Goal: Information Seeking & Learning: Learn about a topic

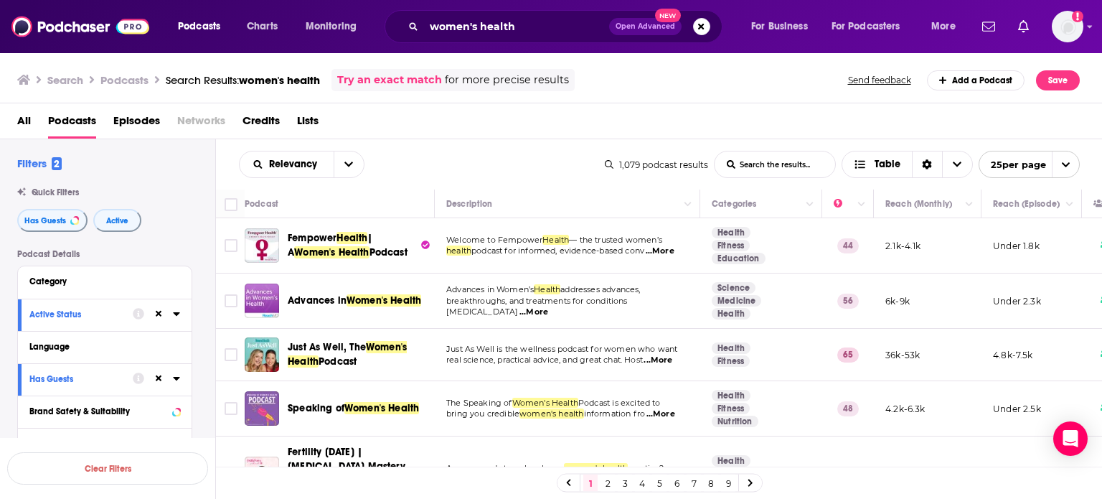
click at [198, 370] on div "Podcast Details Category Active Status Language Has Guests Brand Safety & Suita…" at bounding box center [116, 504] width 198 height 510
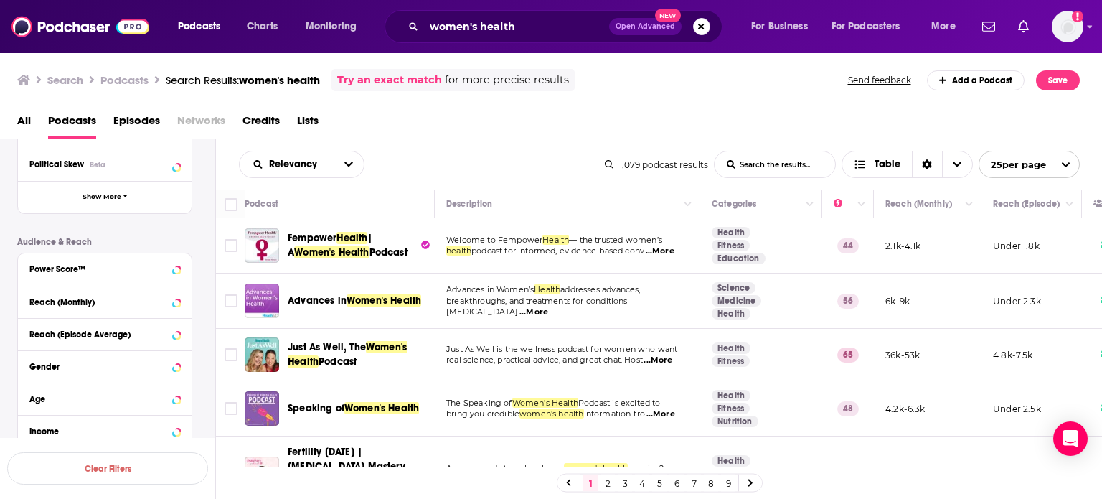
scroll to position [287, 0]
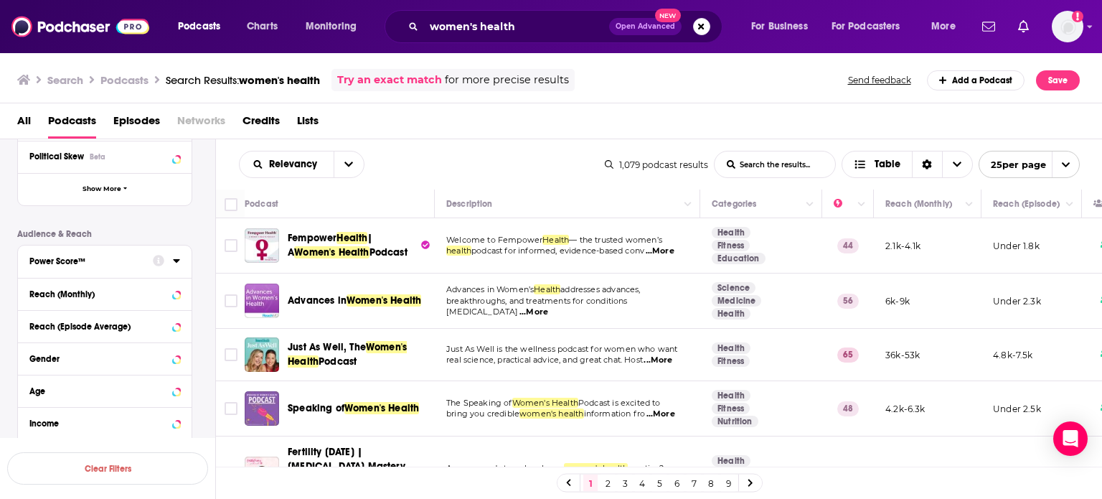
click at [166, 258] on div at bounding box center [166, 260] width 27 height 18
click at [176, 258] on icon at bounding box center [176, 260] width 7 height 11
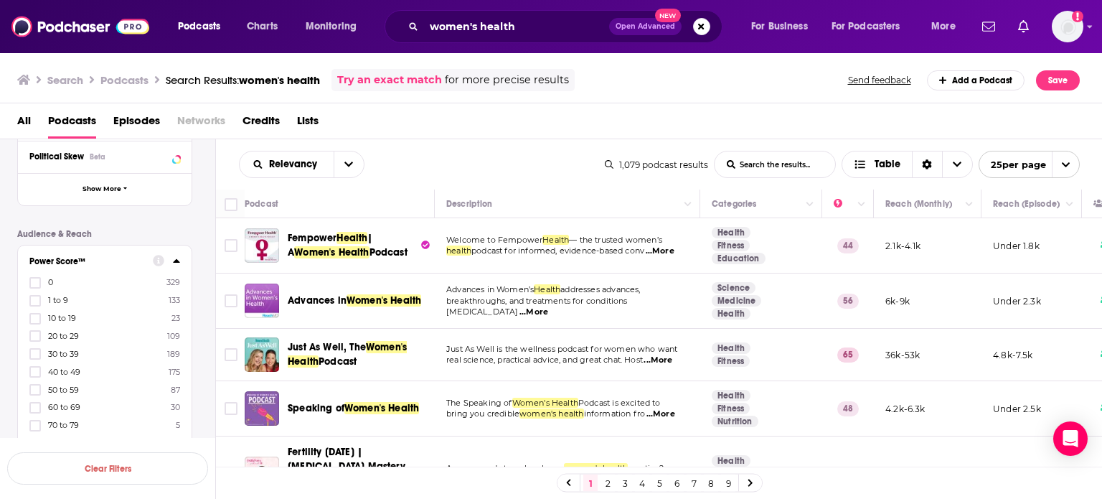
click at [206, 353] on div "Podcast Details Category Active Status Language Has Guests Brand Safety & Suita…" at bounding box center [116, 299] width 198 height 674
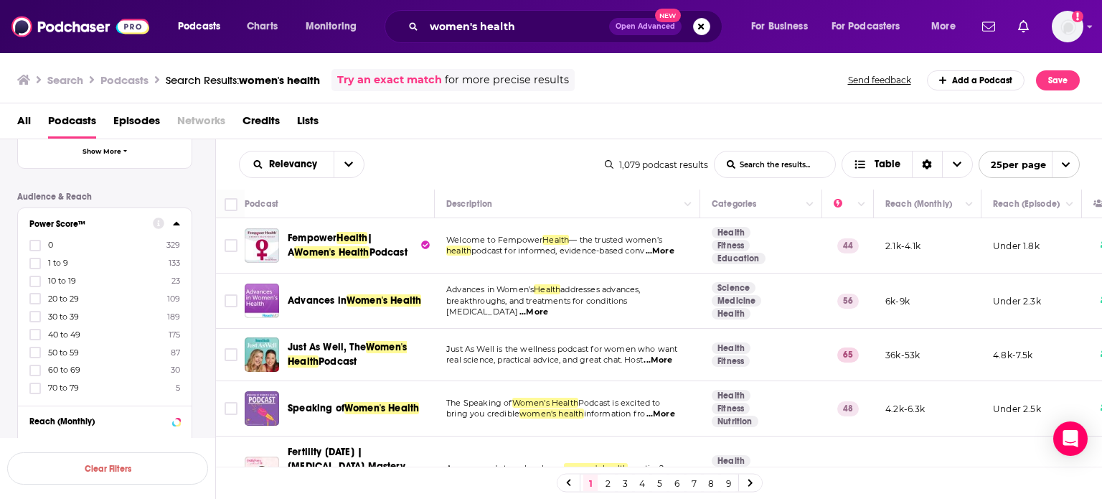
scroll to position [373, 0]
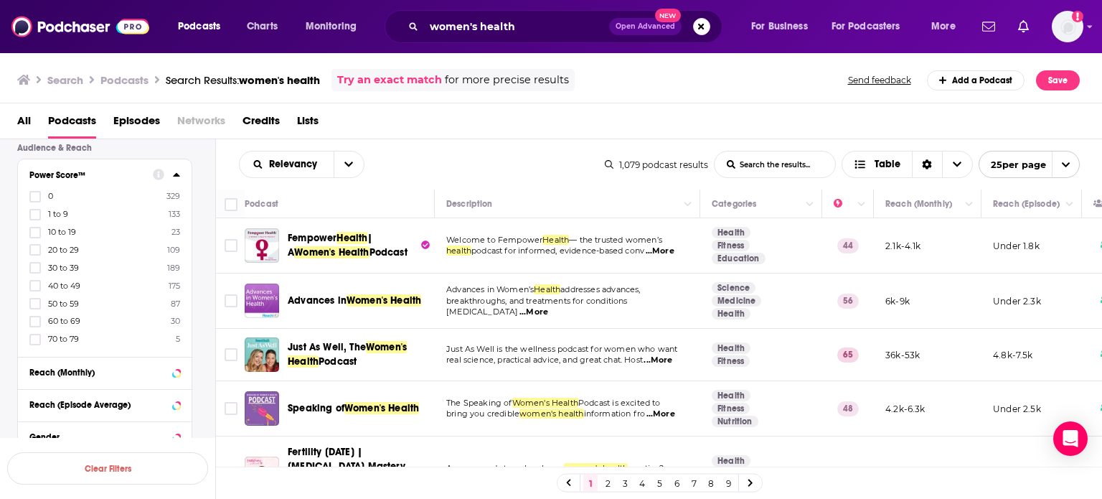
click at [206, 353] on div "Podcast Details Category Active Status Language Has Guests Brand Safety & Suita…" at bounding box center [116, 213] width 198 height 674
click at [29, 339] on label at bounding box center [34, 339] width 11 height 11
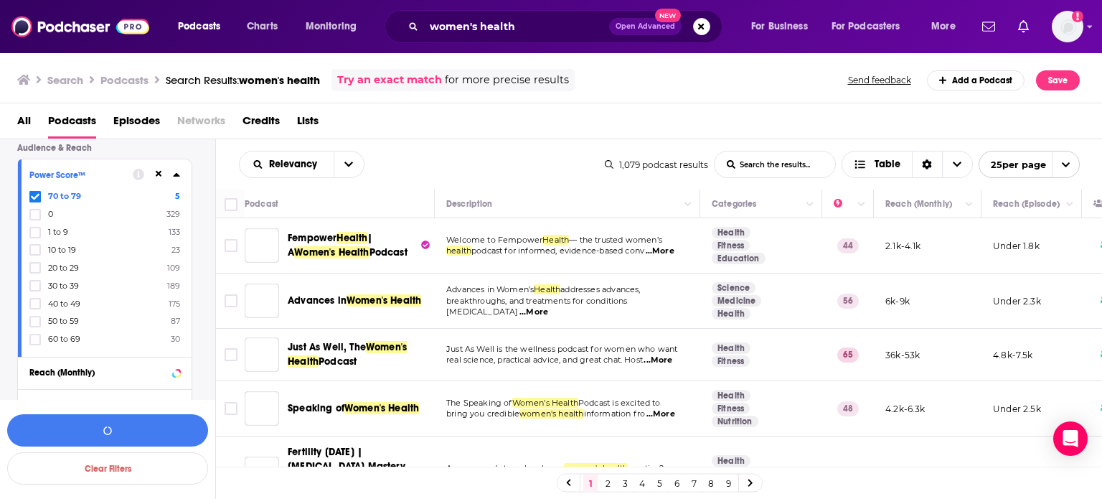
click at [33, 324] on icon at bounding box center [35, 321] width 9 height 9
click at [32, 341] on icon at bounding box center [35, 339] width 9 height 6
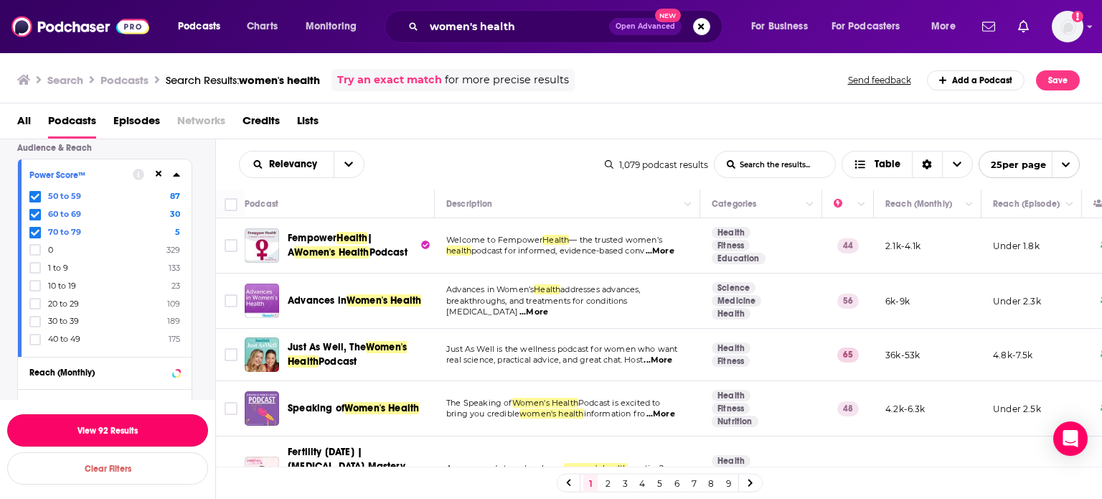
click at [152, 436] on button "View 92 Results" at bounding box center [107, 430] width 201 height 32
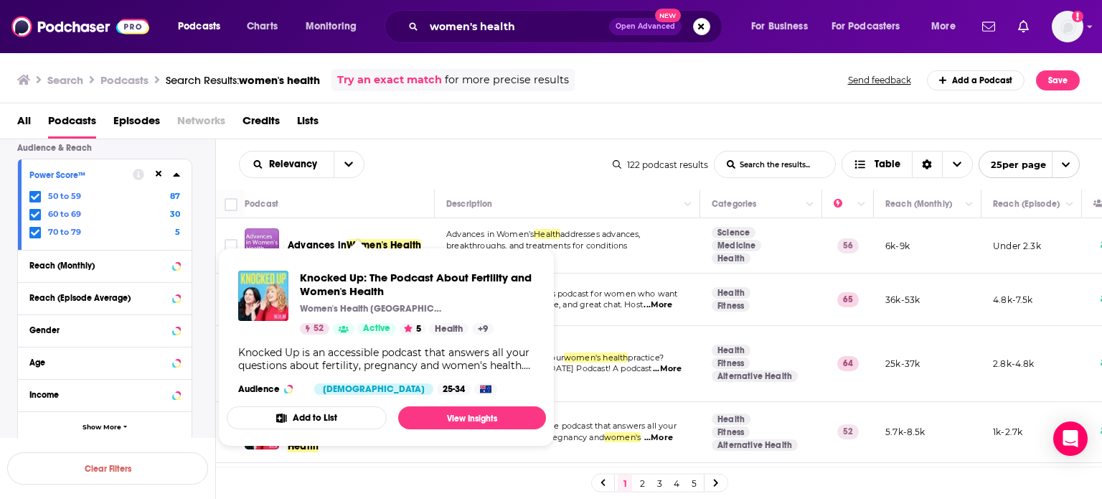
click at [515, 156] on div "Relevancy List Search Input Search the results... Table" at bounding box center [426, 164] width 374 height 27
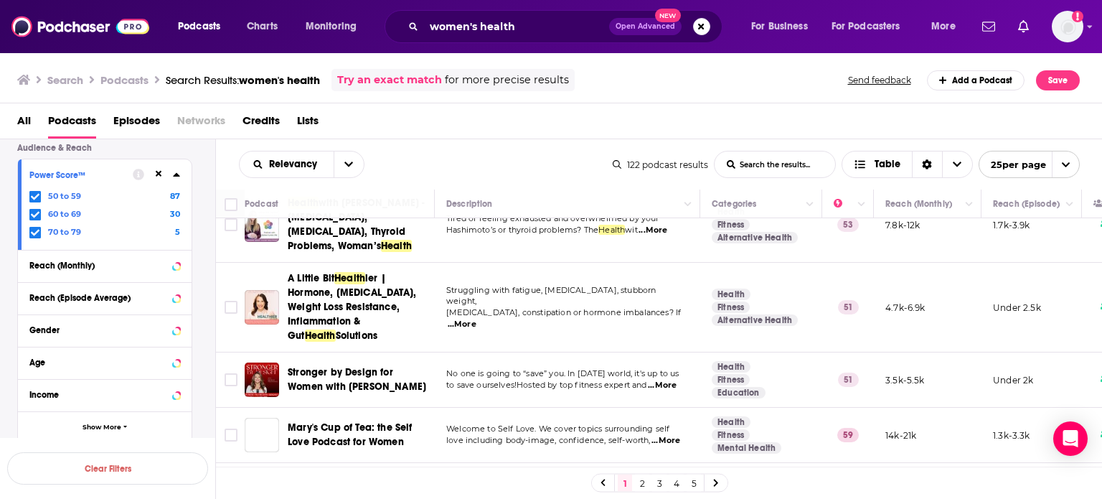
scroll to position [1335, 0]
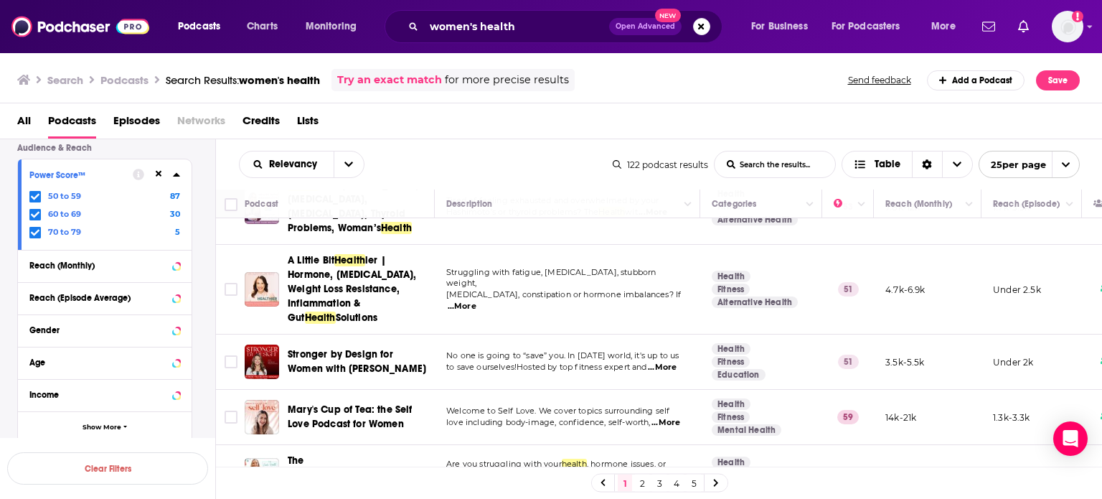
click at [640, 481] on link "2" at bounding box center [642, 482] width 14 height 17
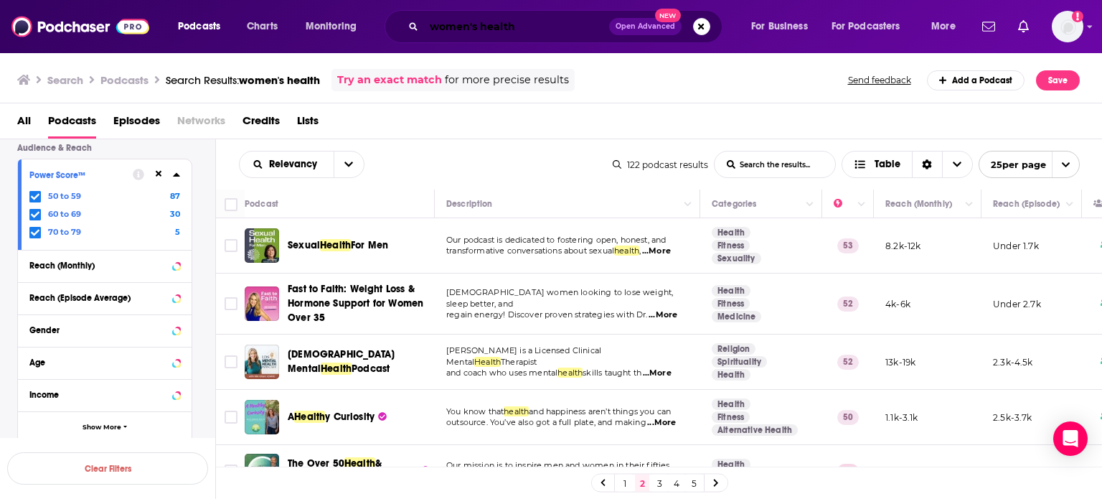
click at [545, 22] on input "women's health" at bounding box center [516, 26] width 185 height 23
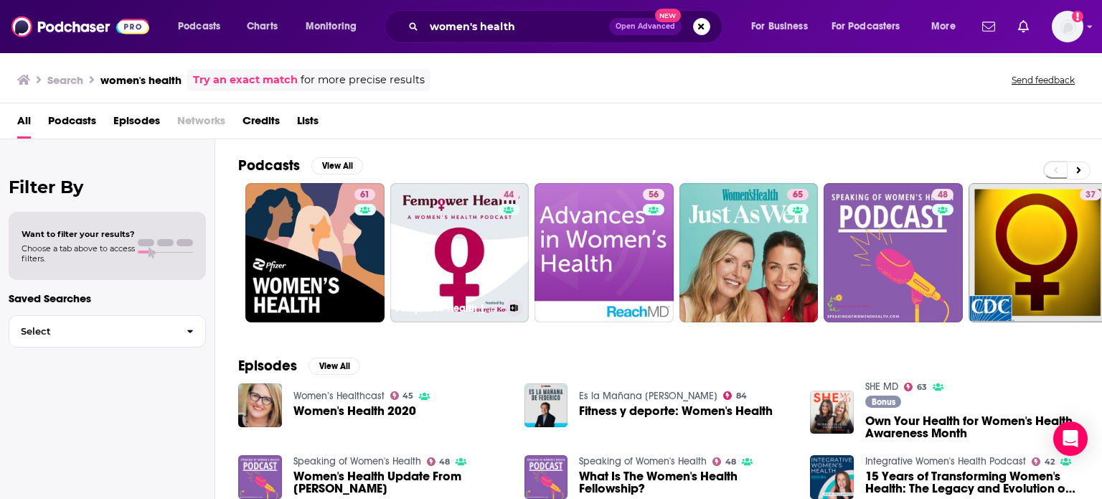
click at [475, 269] on link "44 Fempower Health | A Women's Health Podcast" at bounding box center [459, 252] width 139 height 139
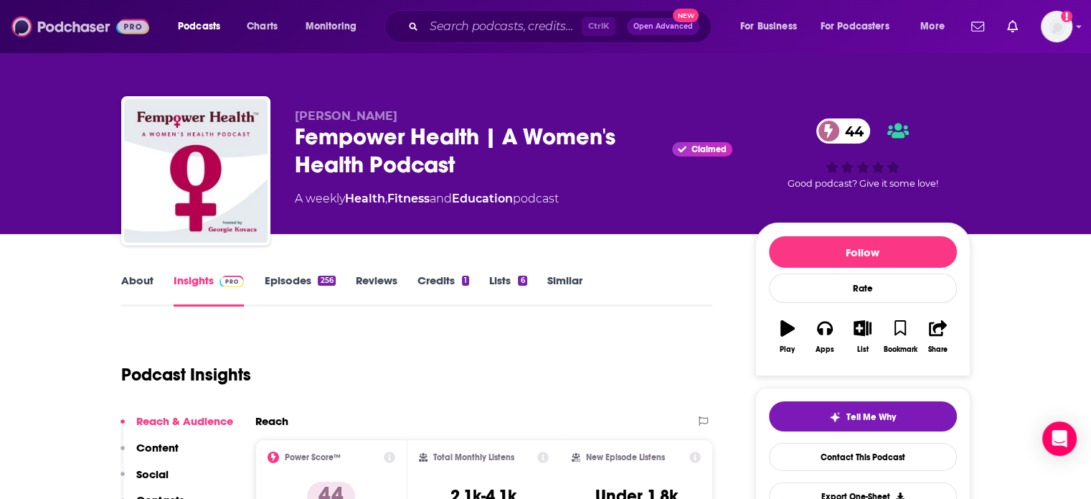
click at [132, 35] on img at bounding box center [80, 26] width 138 height 27
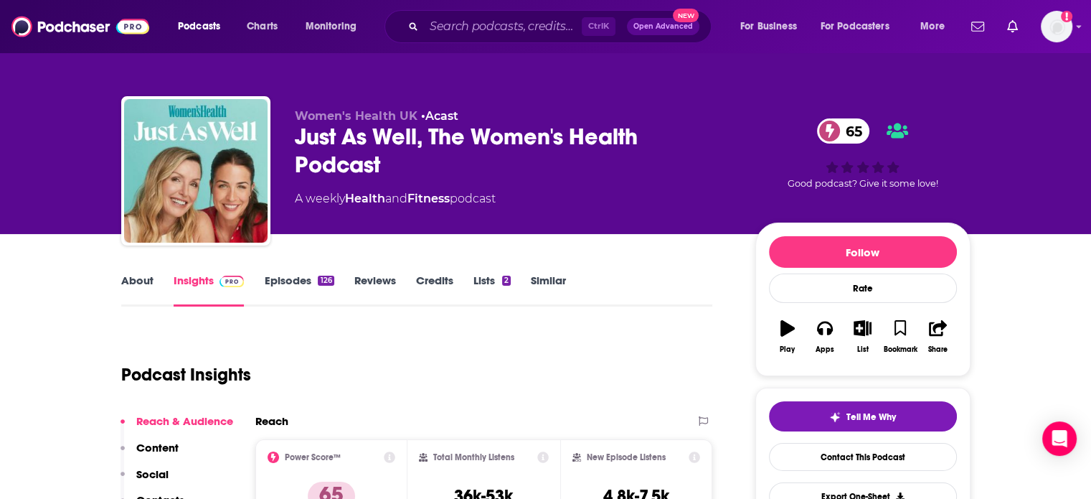
click at [135, 288] on link "About" at bounding box center [137, 289] width 32 height 33
